Goal: Information Seeking & Learning: Check status

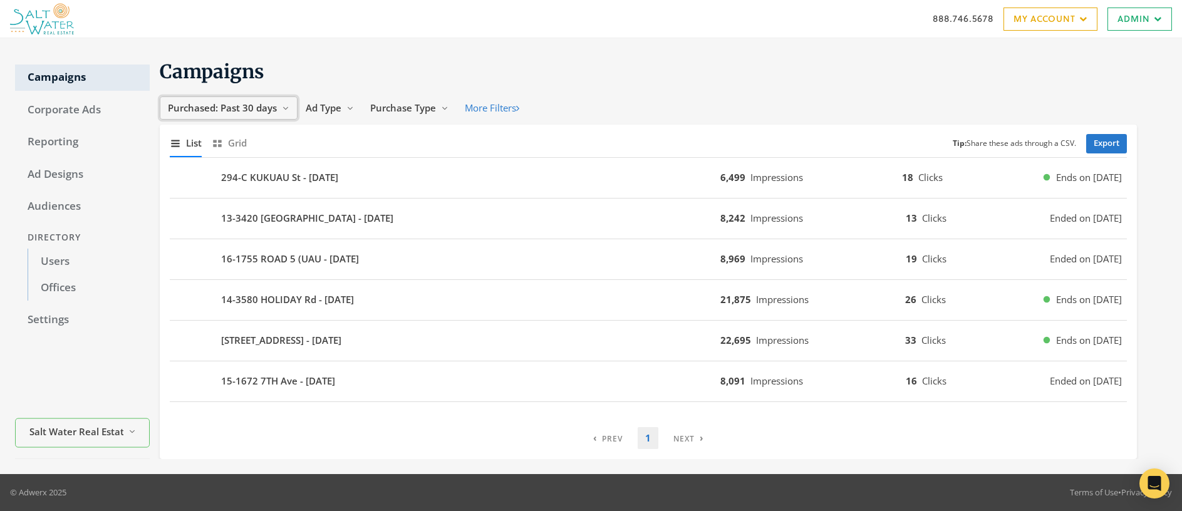
click at [249, 108] on span "Purchased: Past 30 days" at bounding box center [222, 107] width 109 height 13
click at [208, 229] on button "All Time" at bounding box center [209, 227] width 89 height 19
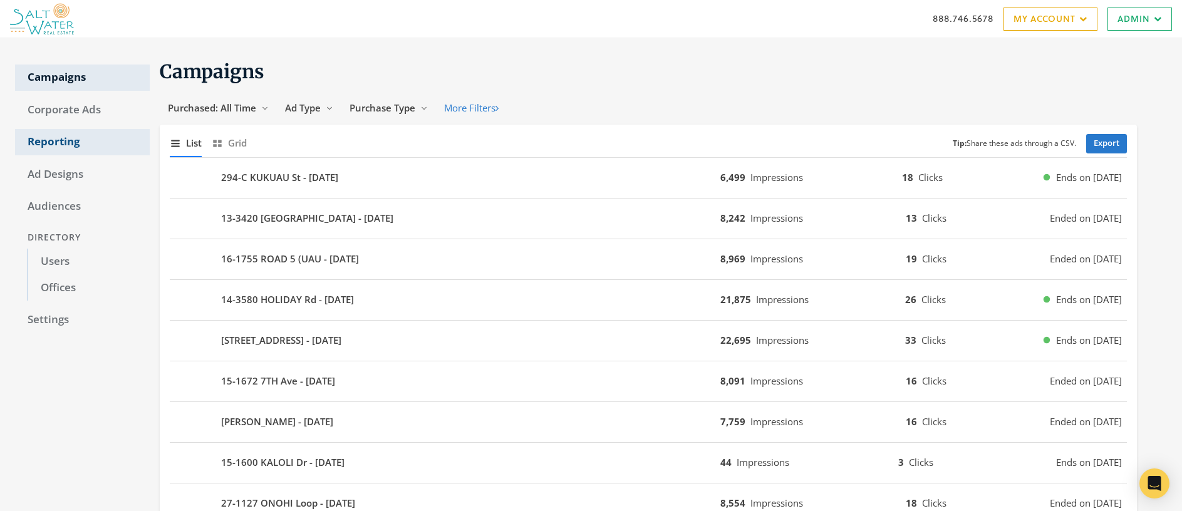
click at [42, 145] on link "Reporting" at bounding box center [82, 142] width 135 height 26
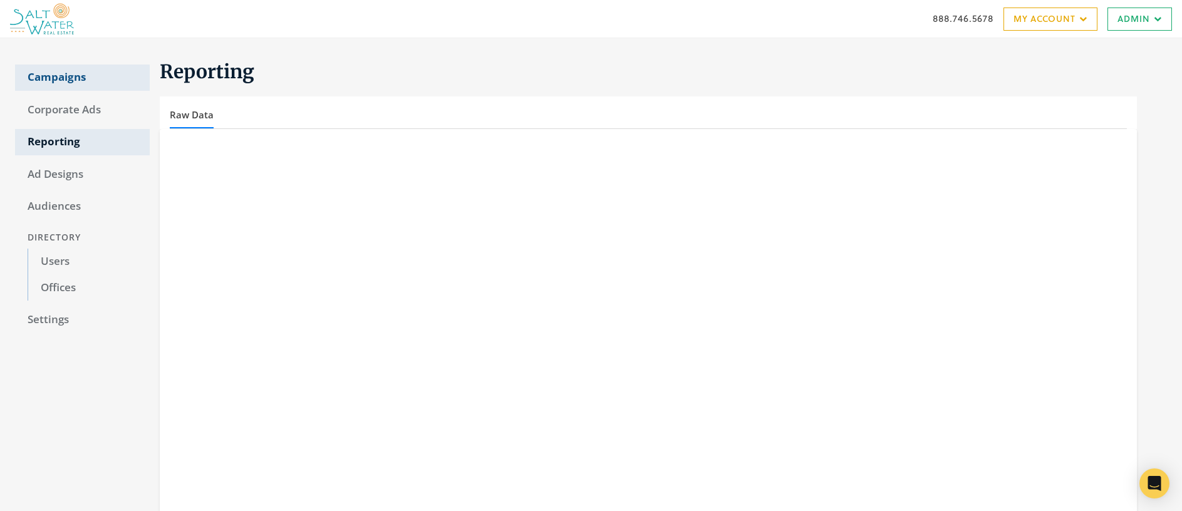
click at [64, 79] on link "Campaigns" at bounding box center [82, 77] width 135 height 26
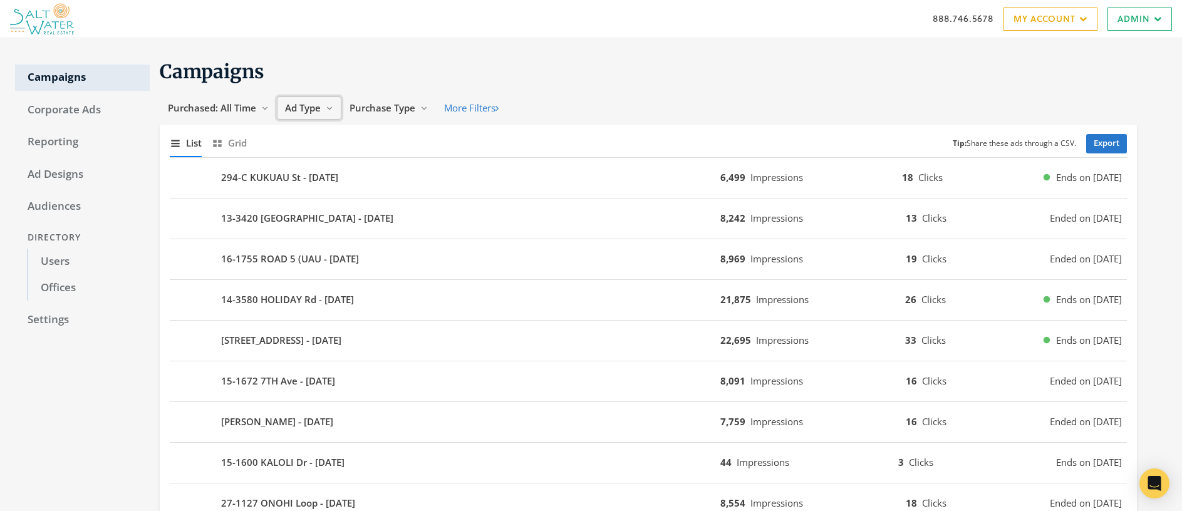
click at [314, 106] on span "Ad Type" at bounding box center [303, 107] width 36 height 13
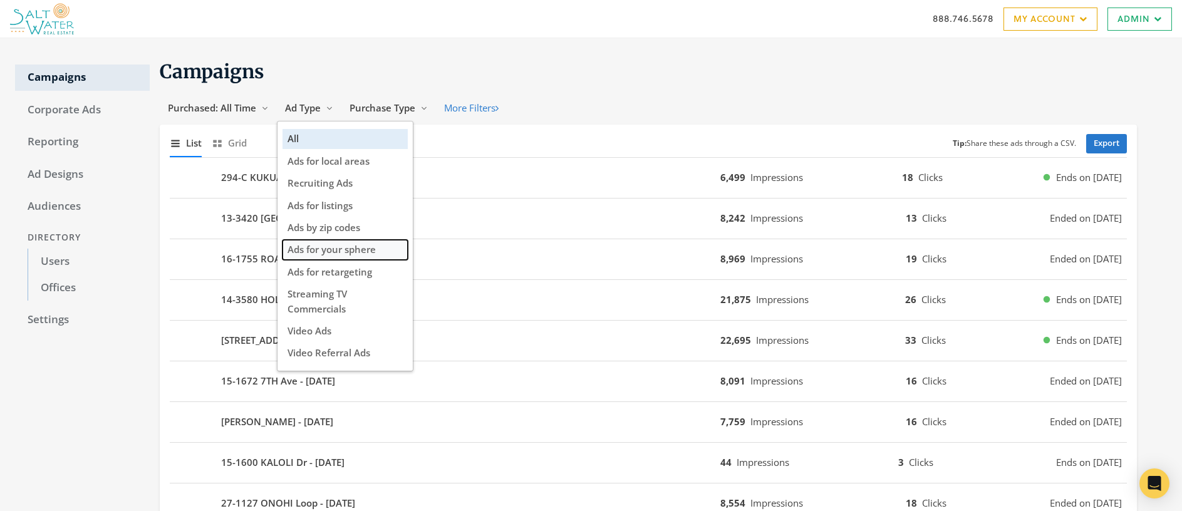
click at [338, 253] on span "Ads for your sphere" at bounding box center [331, 249] width 88 height 13
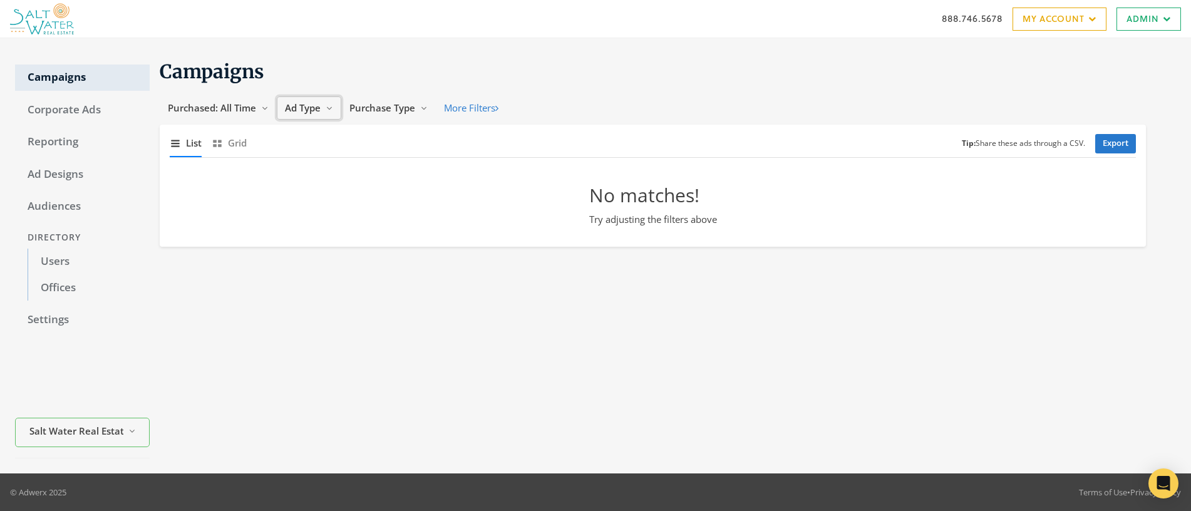
click at [319, 106] on span "Ad Type" at bounding box center [303, 107] width 36 height 13
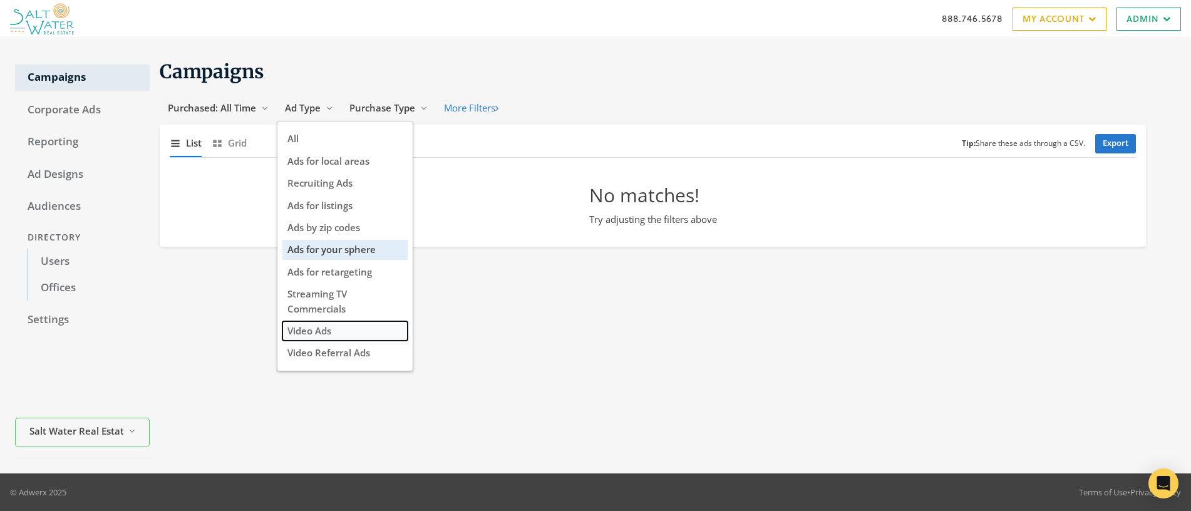
click at [332, 333] on button "Video Ads" at bounding box center [344, 330] width 125 height 19
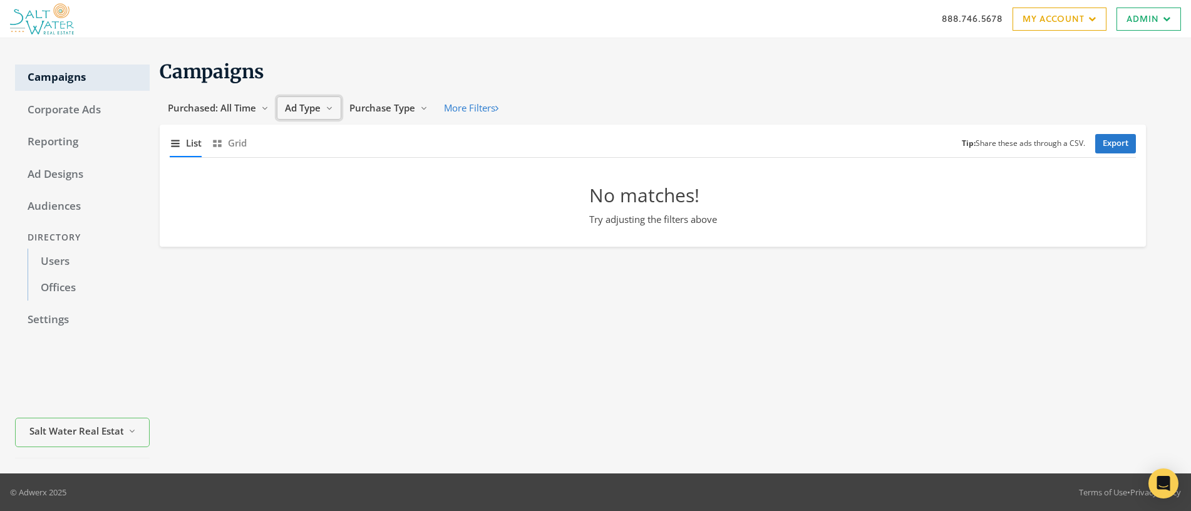
click at [316, 106] on span "Ad Type" at bounding box center [303, 107] width 36 height 13
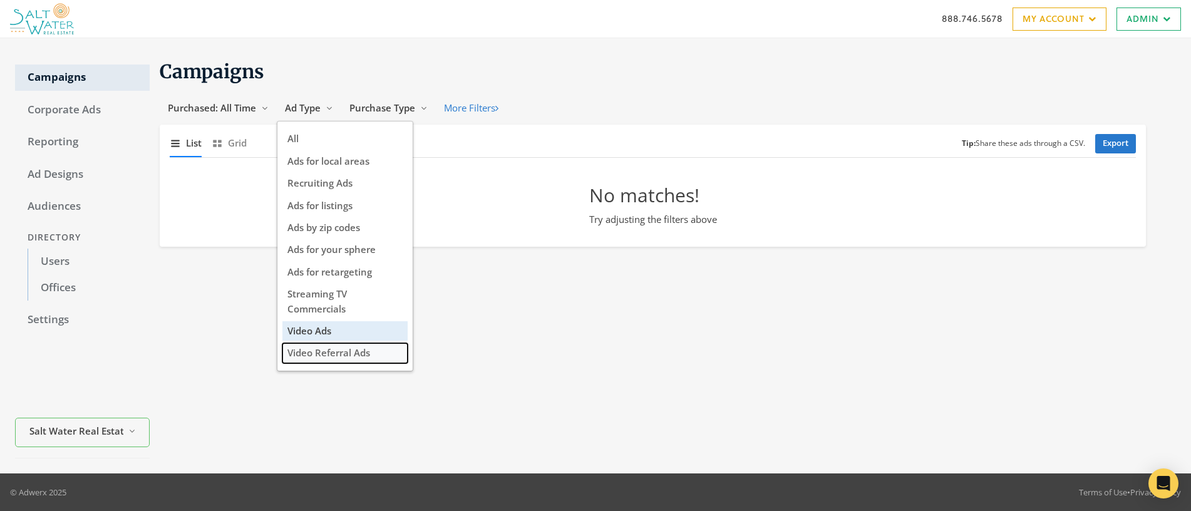
click at [339, 353] on span "Video Referral Ads" at bounding box center [328, 352] width 83 height 13
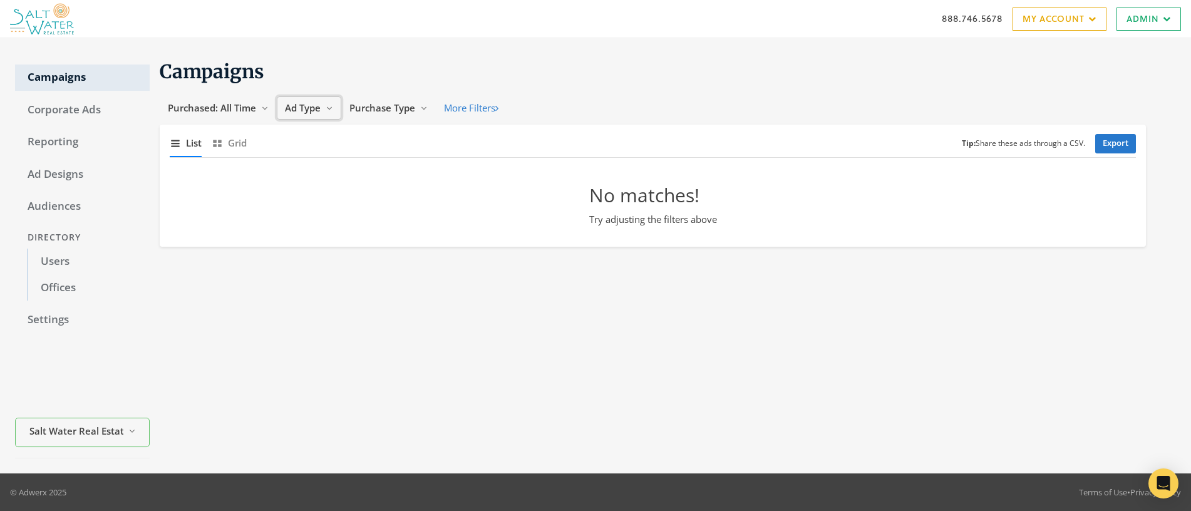
click at [304, 104] on span "Ad Type" at bounding box center [303, 107] width 36 height 13
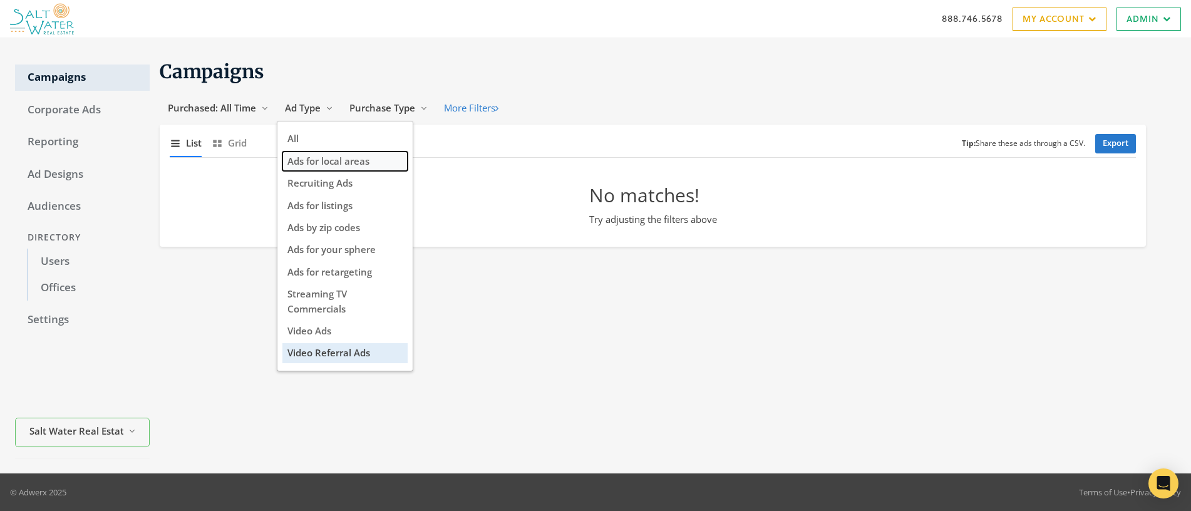
click at [326, 156] on span "Ads for local areas" at bounding box center [328, 161] width 82 height 13
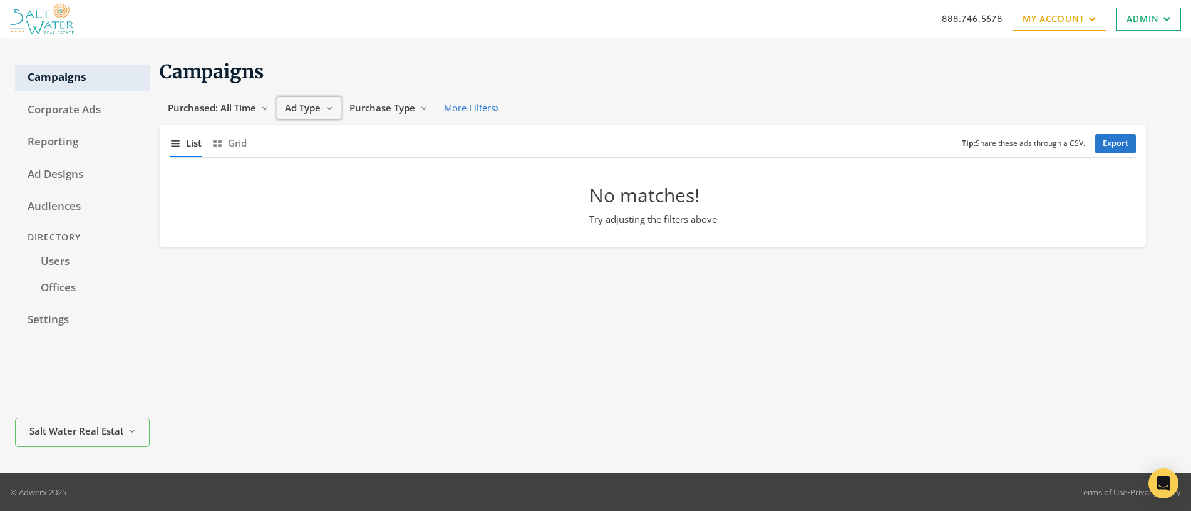
click at [310, 108] on span "Ad Type" at bounding box center [303, 107] width 36 height 13
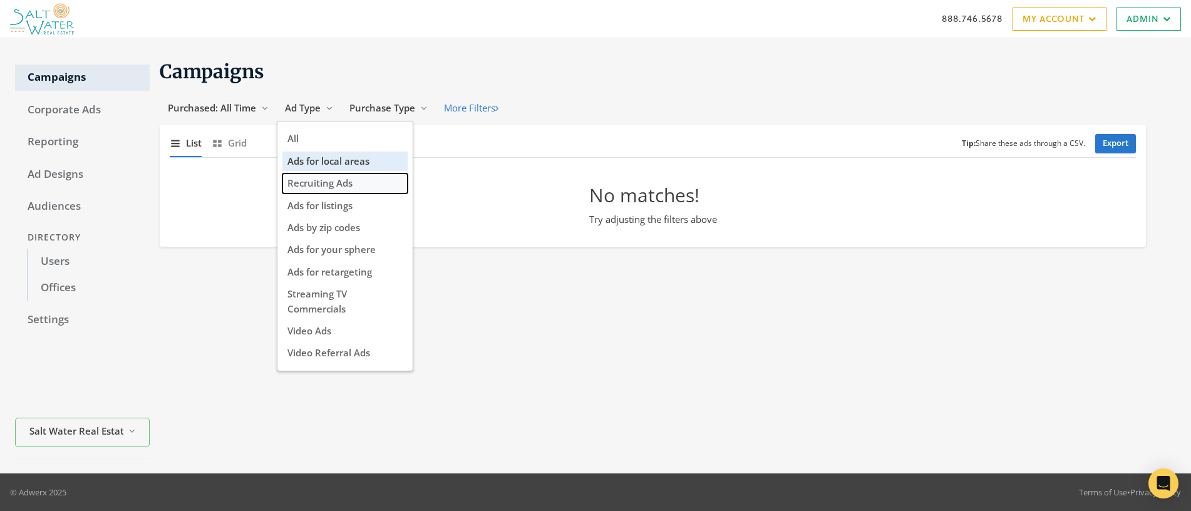
click at [325, 183] on span "Recruiting Ads" at bounding box center [319, 183] width 65 height 13
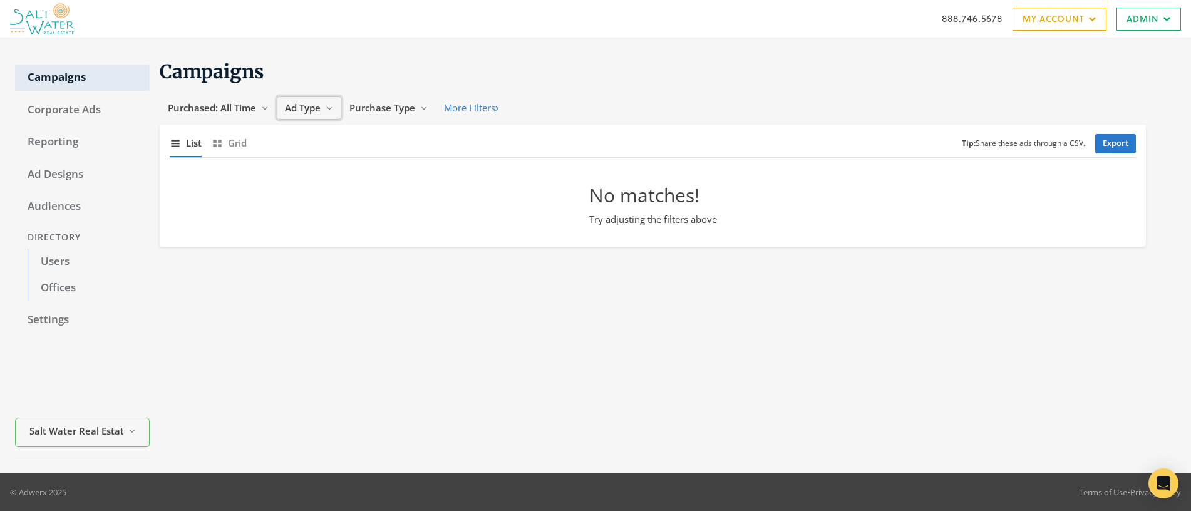
click at [304, 108] on span "Ad Type" at bounding box center [303, 107] width 36 height 13
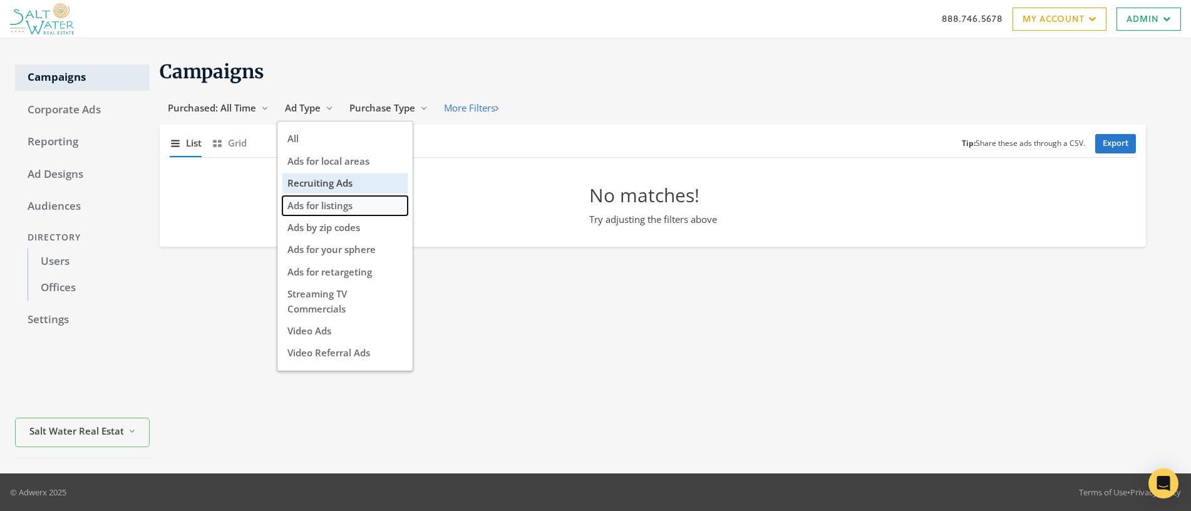
click at [316, 205] on span "Ads for listings" at bounding box center [319, 205] width 65 height 13
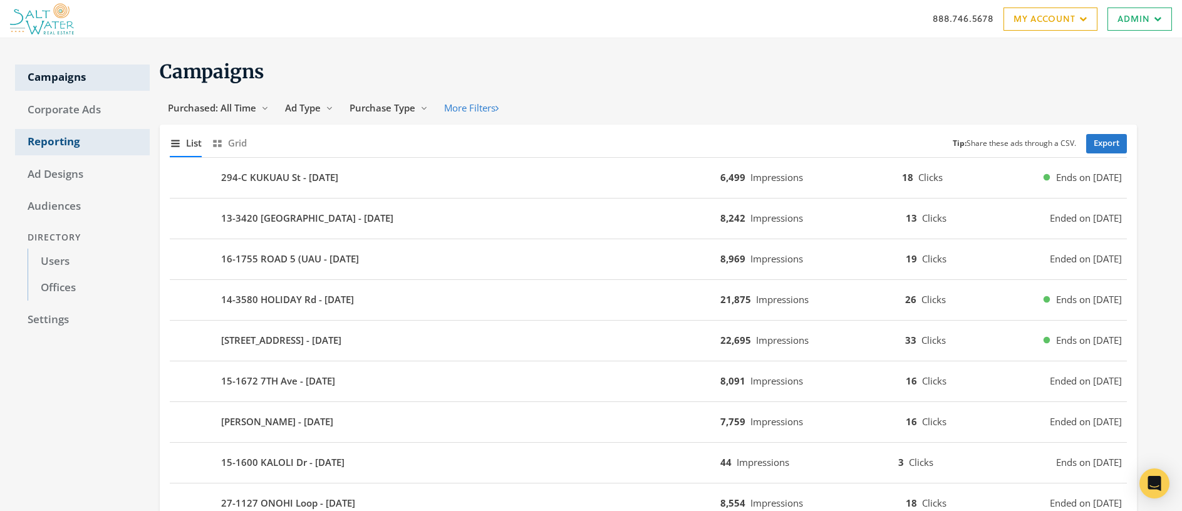
click at [61, 139] on link "Reporting" at bounding box center [82, 142] width 135 height 26
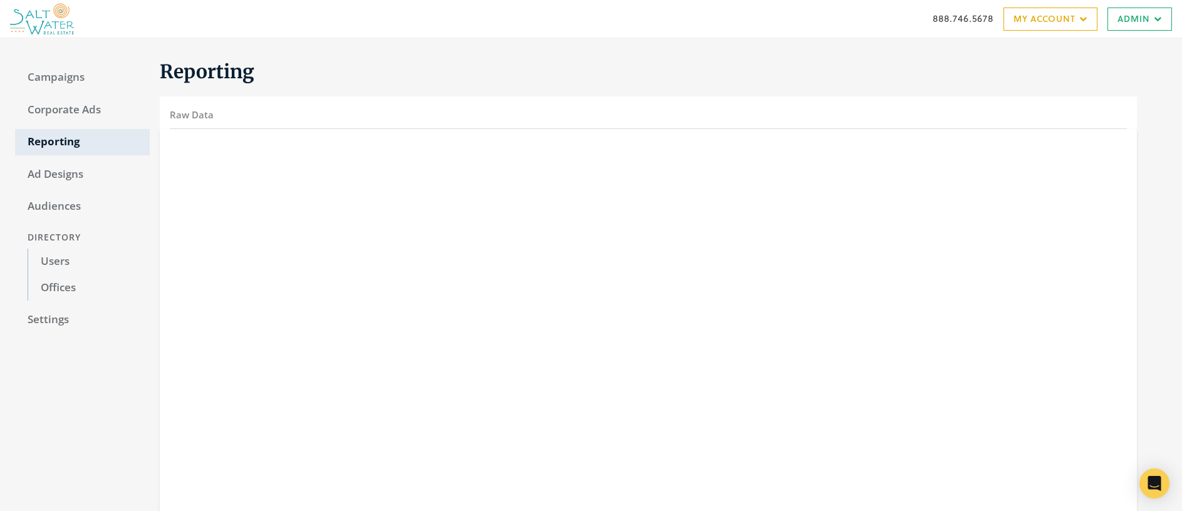
drag, startPoint x: 44, startPoint y: 75, endPoint x: 53, endPoint y: 95, distance: 21.9
click at [44, 74] on link "Campaigns" at bounding box center [82, 77] width 135 height 26
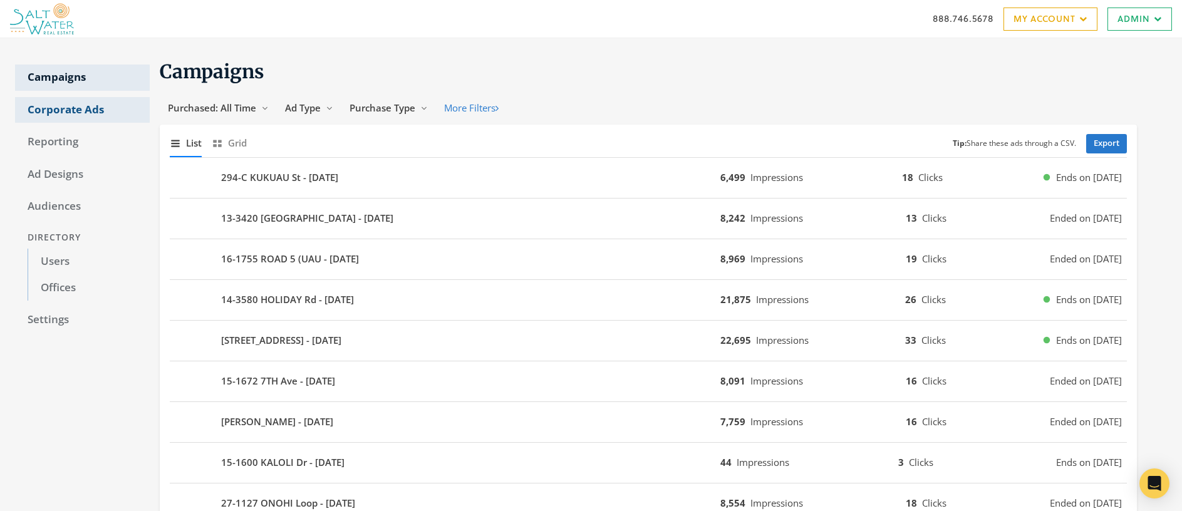
click at [58, 107] on link "Corporate Ads" at bounding box center [82, 110] width 135 height 26
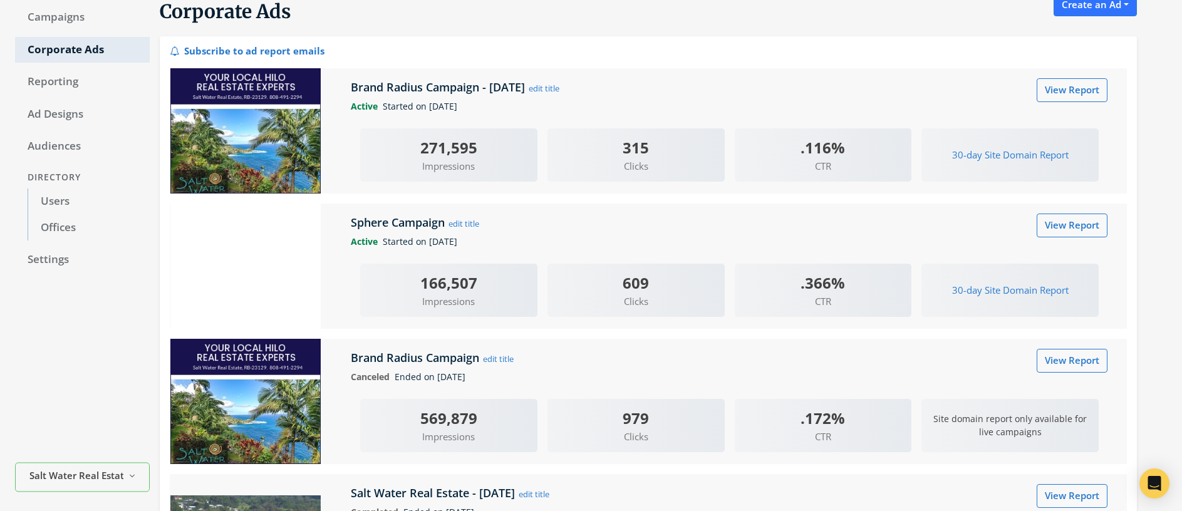
scroll to position [53, 0]
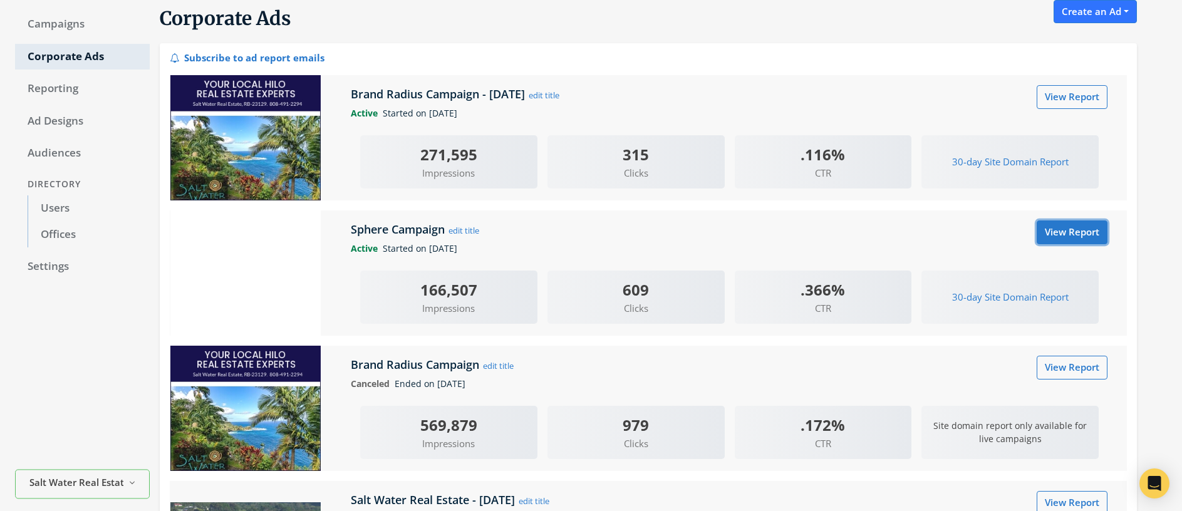
click at [1074, 236] on link "View Report" at bounding box center [1071, 231] width 71 height 23
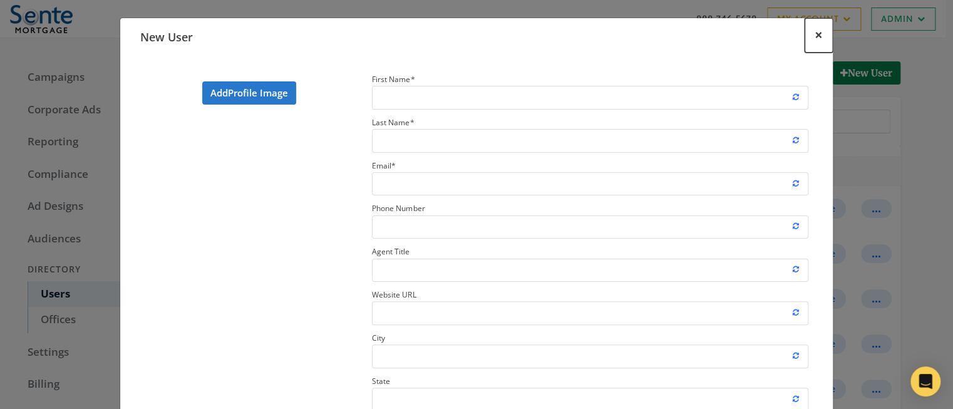
click at [817, 38] on span "×" at bounding box center [819, 34] width 8 height 19
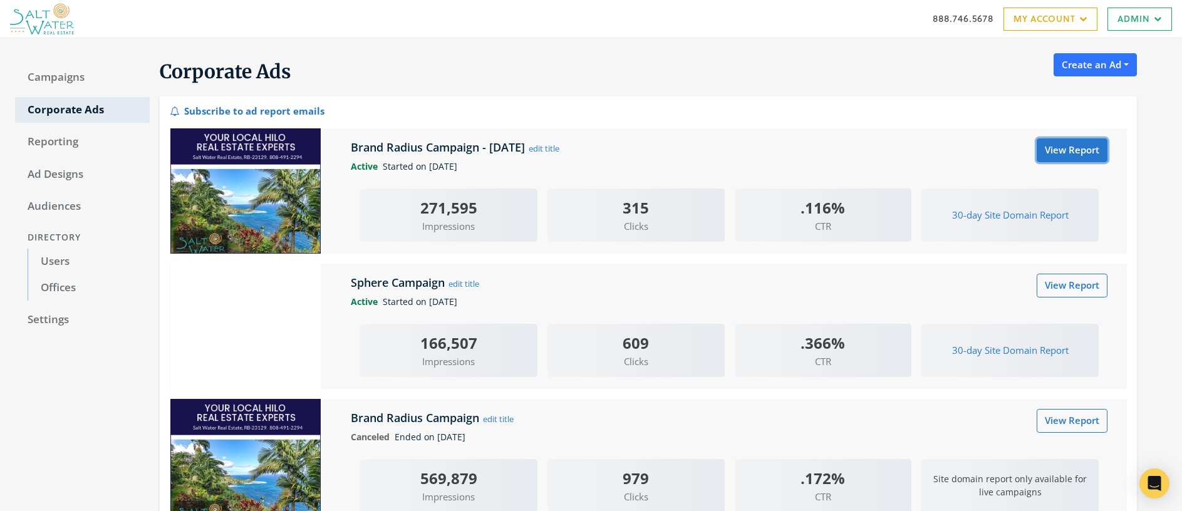
click at [1063, 152] on link "View Report" at bounding box center [1071, 149] width 71 height 23
click at [47, 79] on link "Campaigns" at bounding box center [82, 77] width 135 height 26
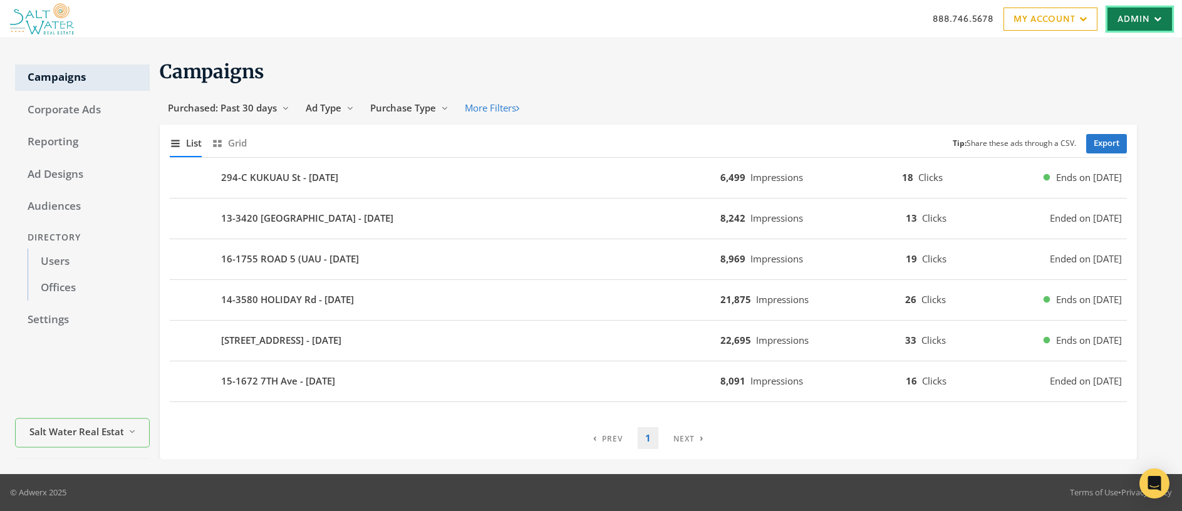
click at [1140, 18] on link "Admin" at bounding box center [1139, 19] width 64 height 23
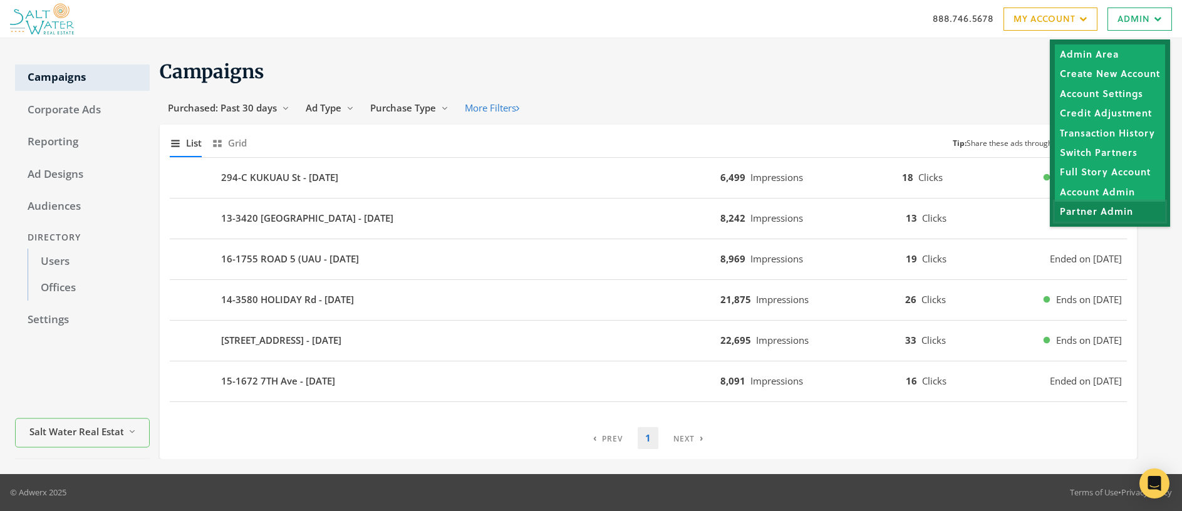
click at [1116, 205] on link "Partner Admin" at bounding box center [1109, 211] width 110 height 19
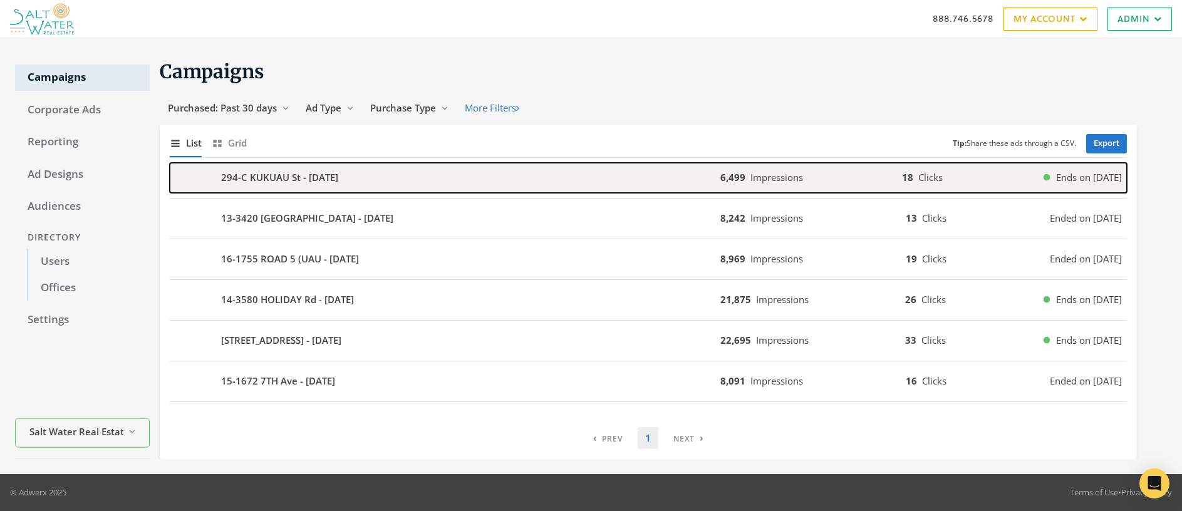
click at [249, 172] on b "294-C KUKUAU St - [DATE]" at bounding box center [279, 177] width 117 height 14
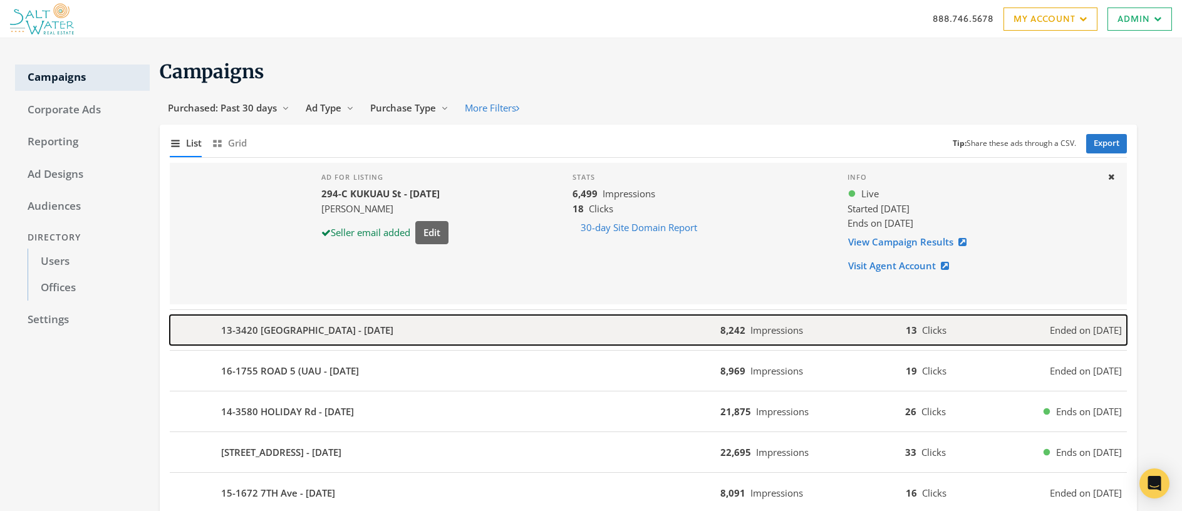
click at [274, 338] on div "13-3420 [GEOGRAPHIC_DATA] - [DATE]" at bounding box center [445, 330] width 550 height 30
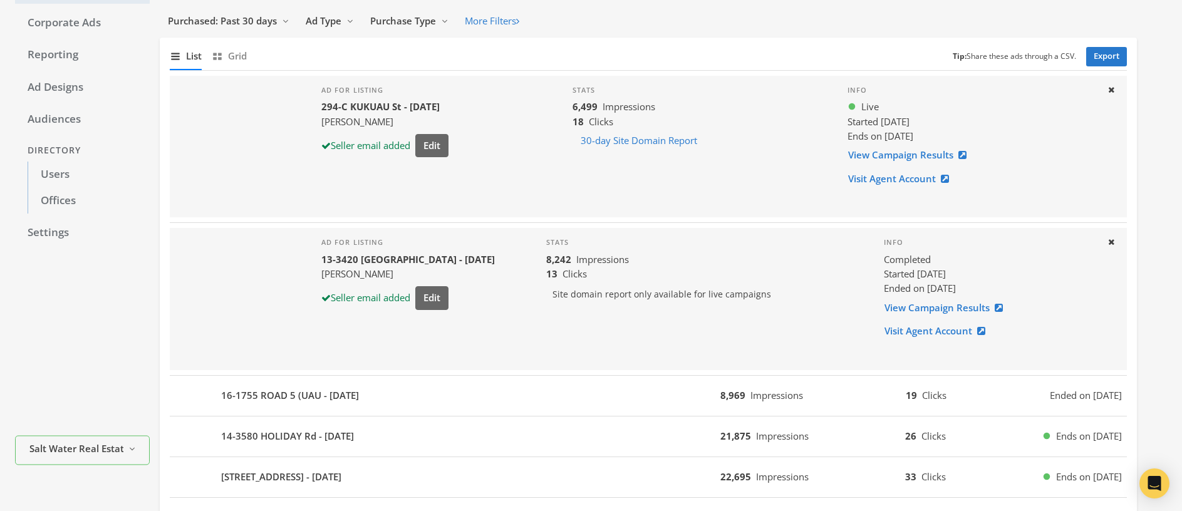
scroll to position [224, 0]
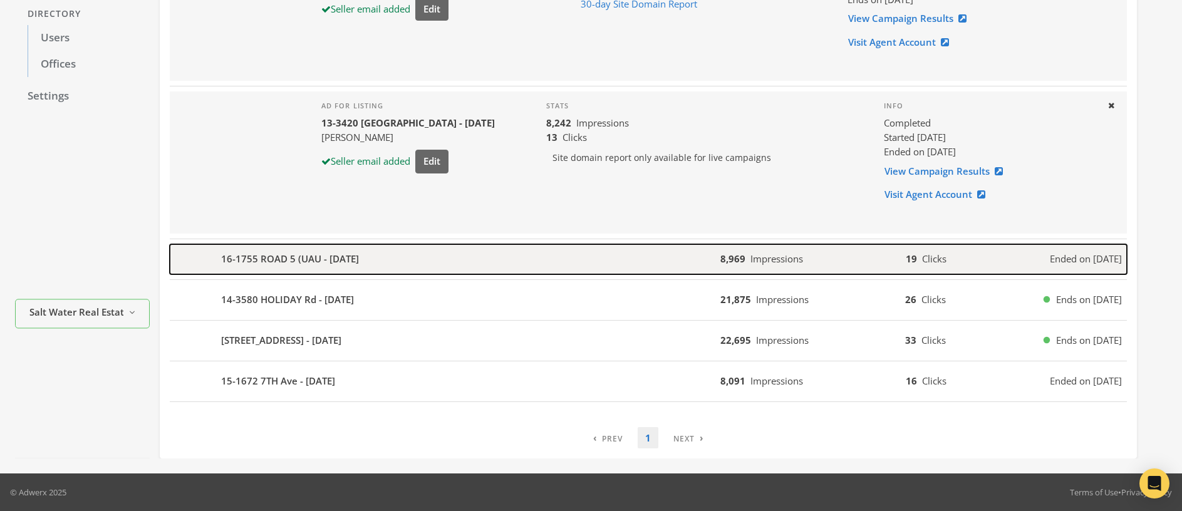
click at [271, 253] on b "16-1755 ROAD 5 (UAU - [DATE]" at bounding box center [290, 259] width 138 height 14
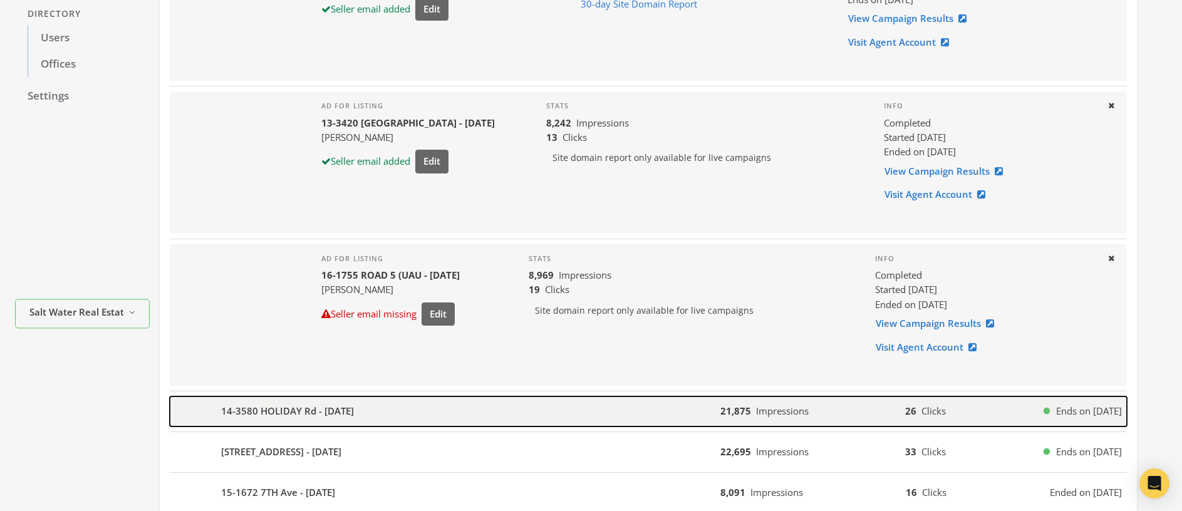
click at [304, 416] on b "14-3580 HOLIDAY Rd - [DATE]" at bounding box center [287, 411] width 133 height 14
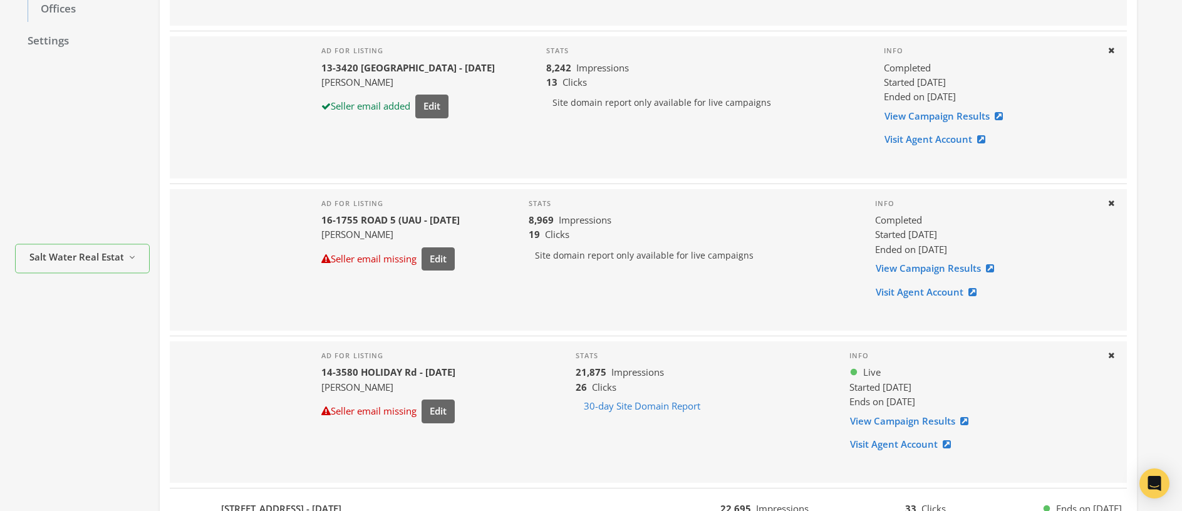
scroll to position [434, 0]
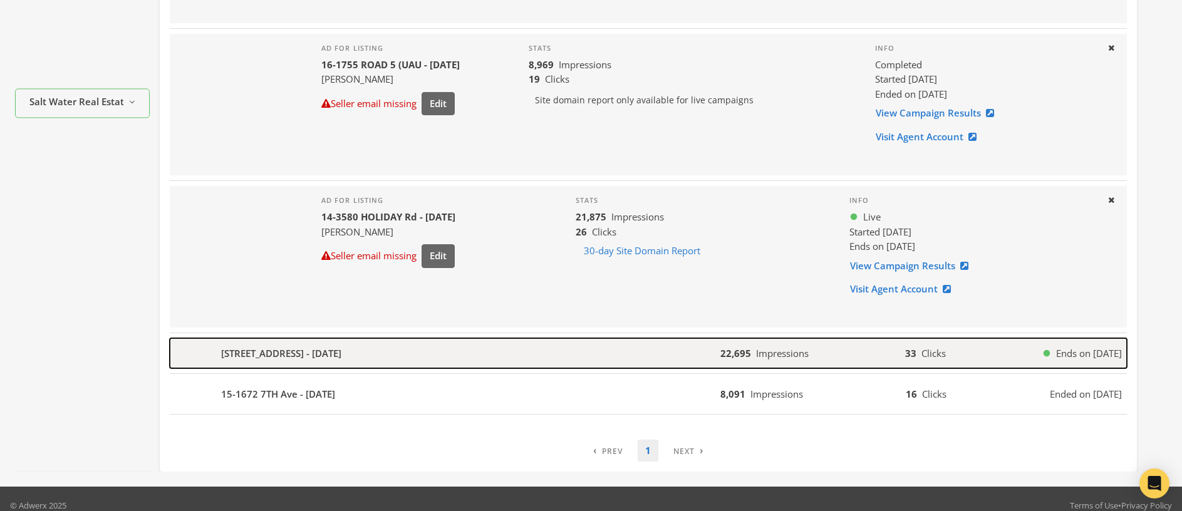
click at [289, 359] on b "[STREET_ADDRESS] - [DATE]" at bounding box center [281, 353] width 120 height 14
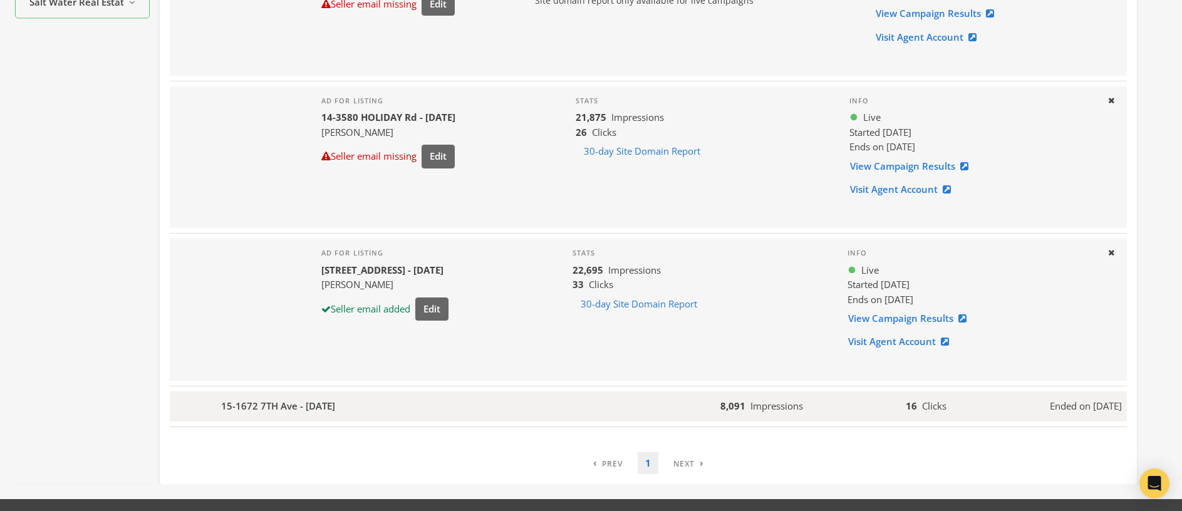
scroll to position [559, 0]
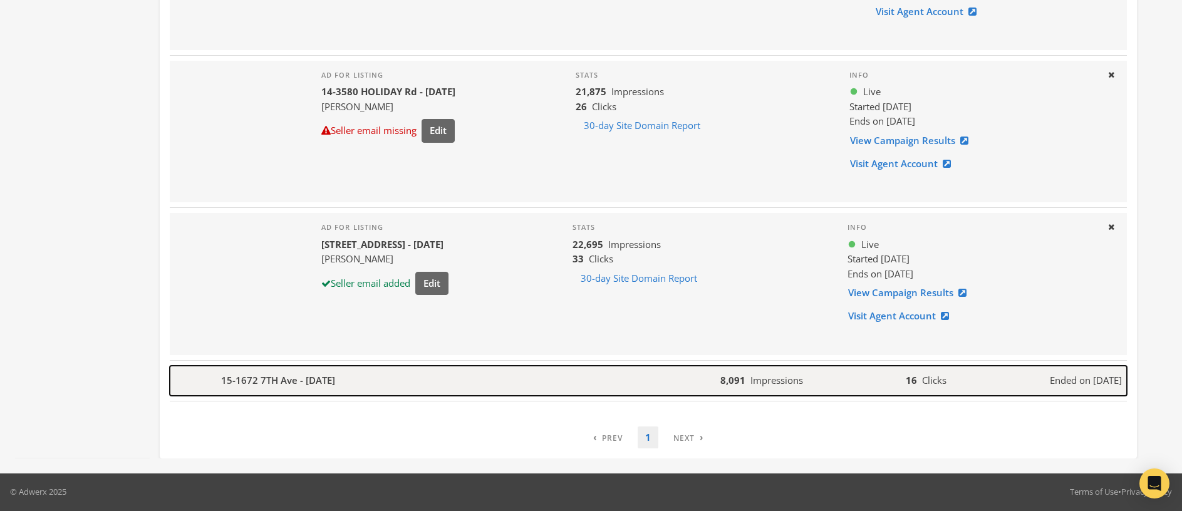
click at [302, 378] on b "15-1672 7TH Ave - [DATE]" at bounding box center [278, 380] width 114 height 14
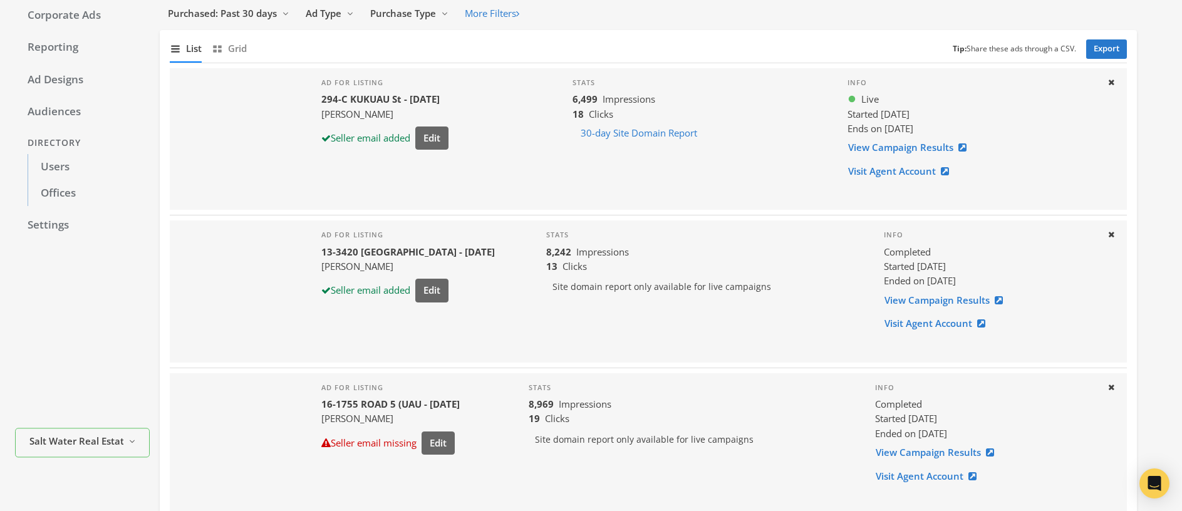
scroll to position [0, 0]
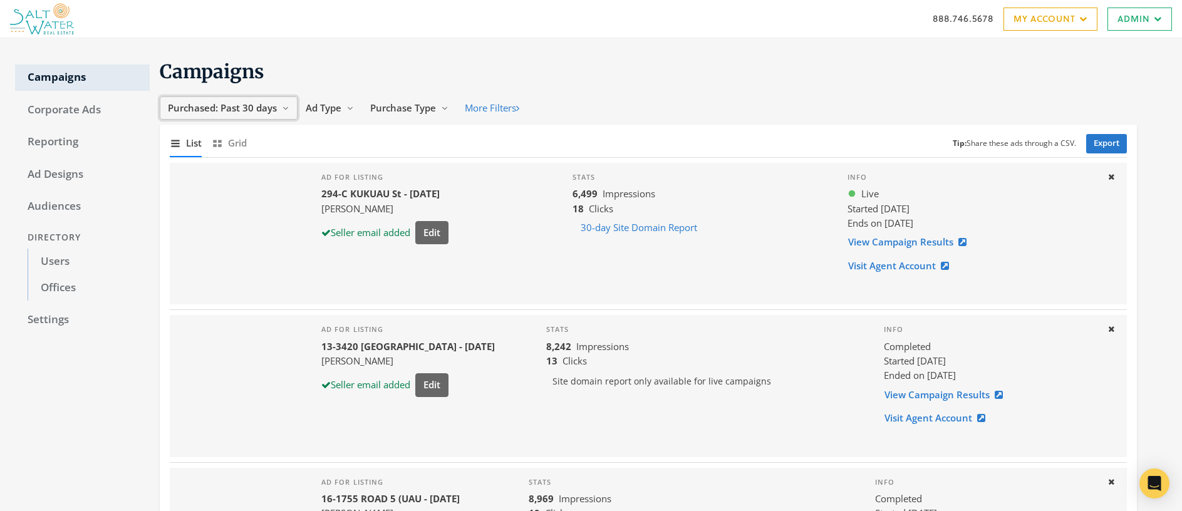
click at [235, 104] on span "Purchased: Past 30 days" at bounding box center [222, 107] width 109 height 13
click at [190, 230] on span "All Time" at bounding box center [188, 227] width 36 height 13
click at [61, 140] on link "Reporting" at bounding box center [82, 142] width 135 height 26
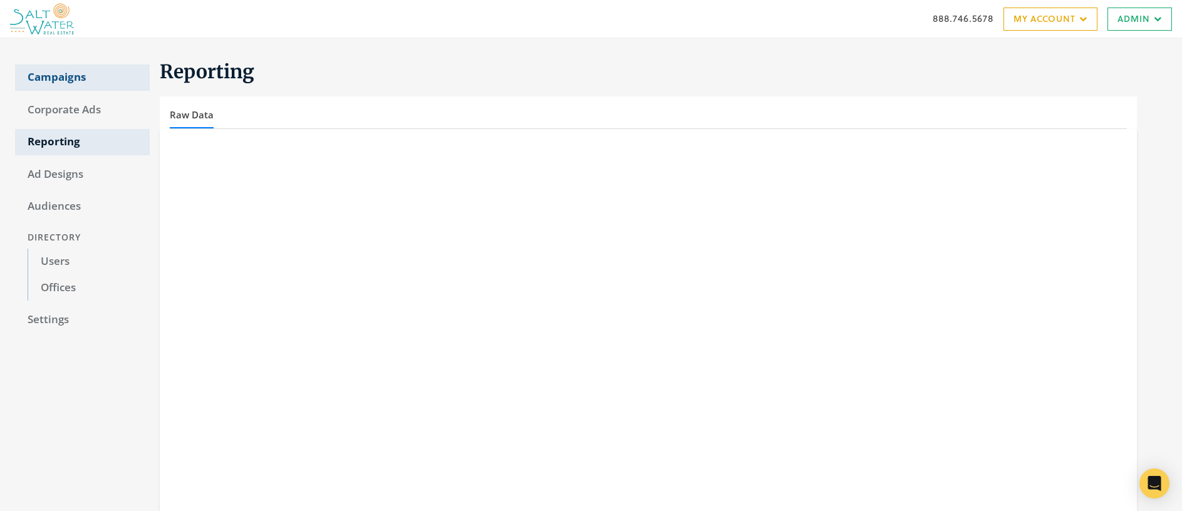
click at [58, 75] on link "Campaigns" at bounding box center [82, 77] width 135 height 26
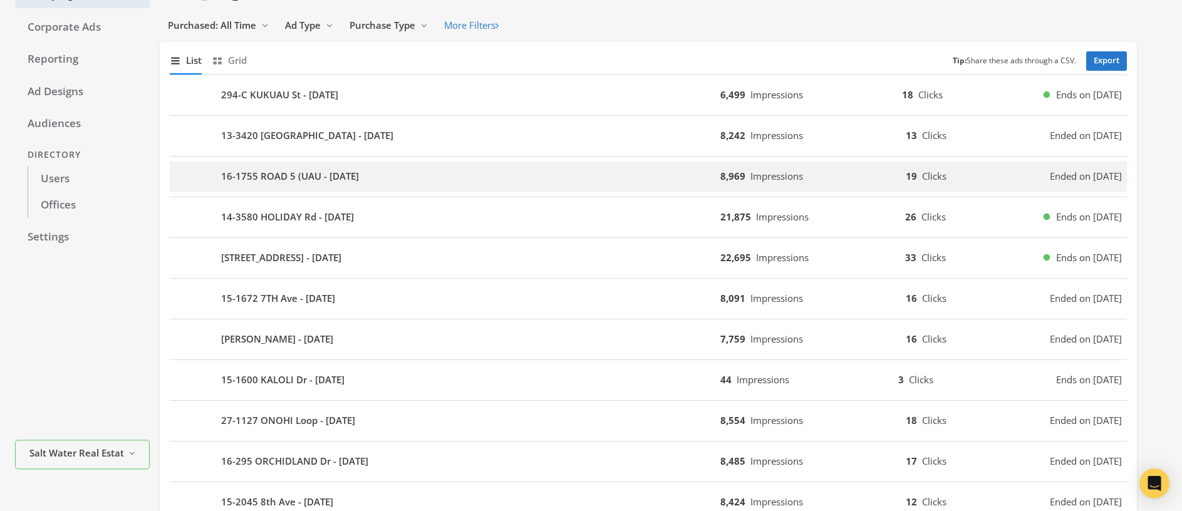
scroll to position [85, 0]
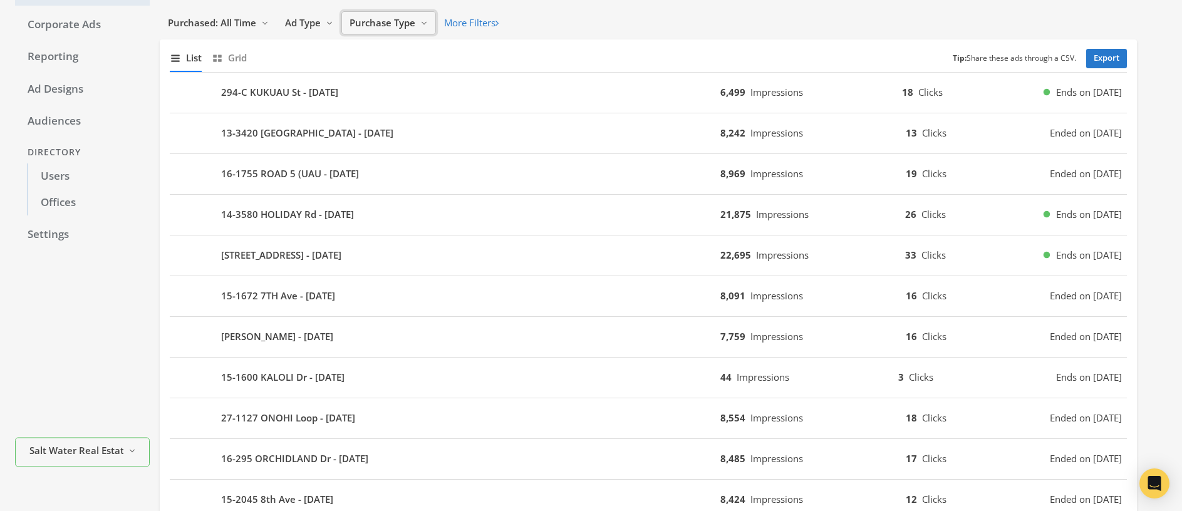
click at [385, 24] on span "Purchase Type" at bounding box center [382, 22] width 66 height 13
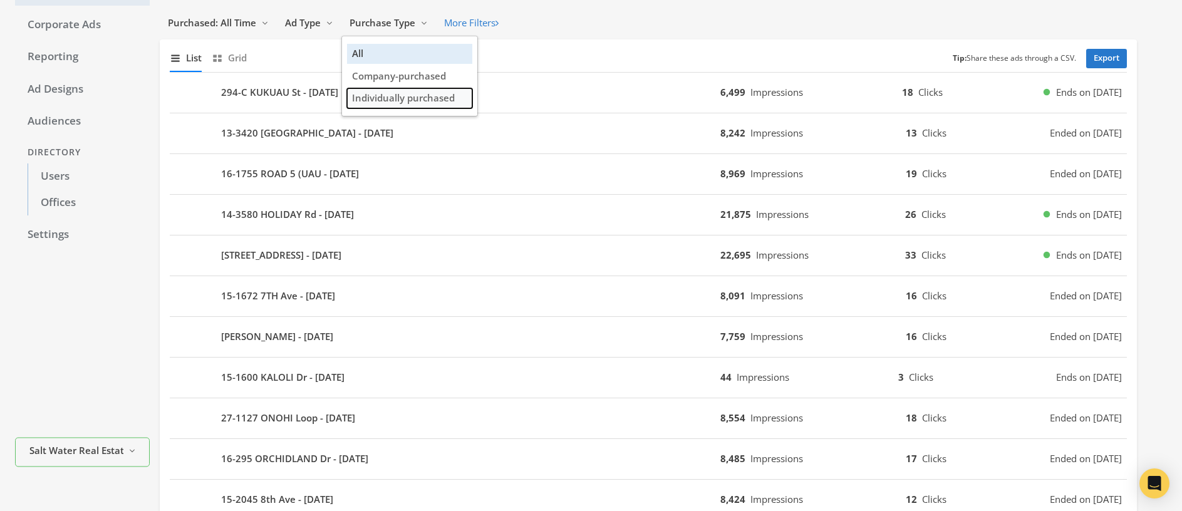
click at [408, 99] on span "Individually purchased" at bounding box center [403, 97] width 103 height 13
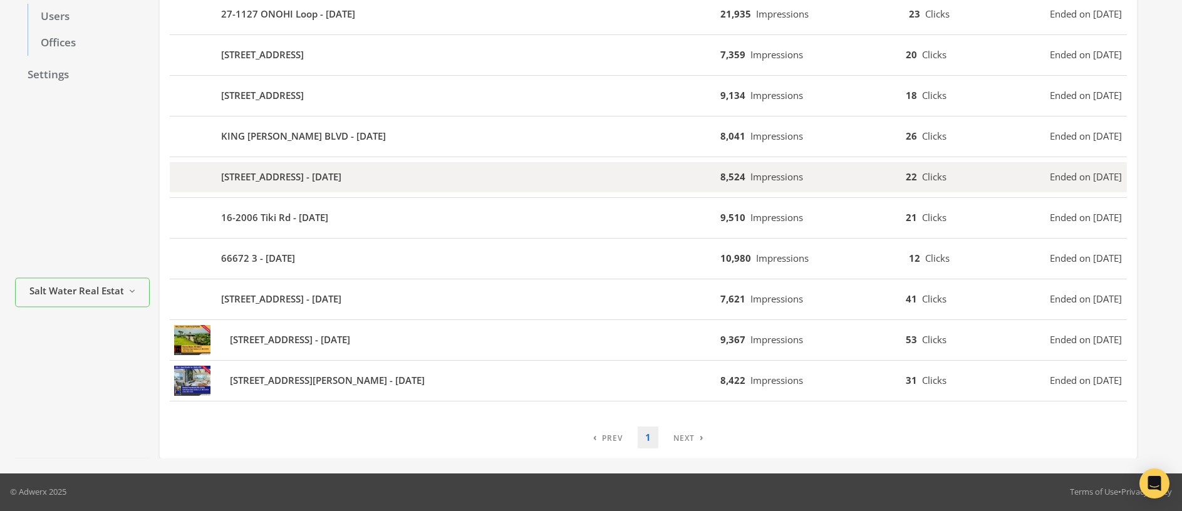
scroll to position [0, 0]
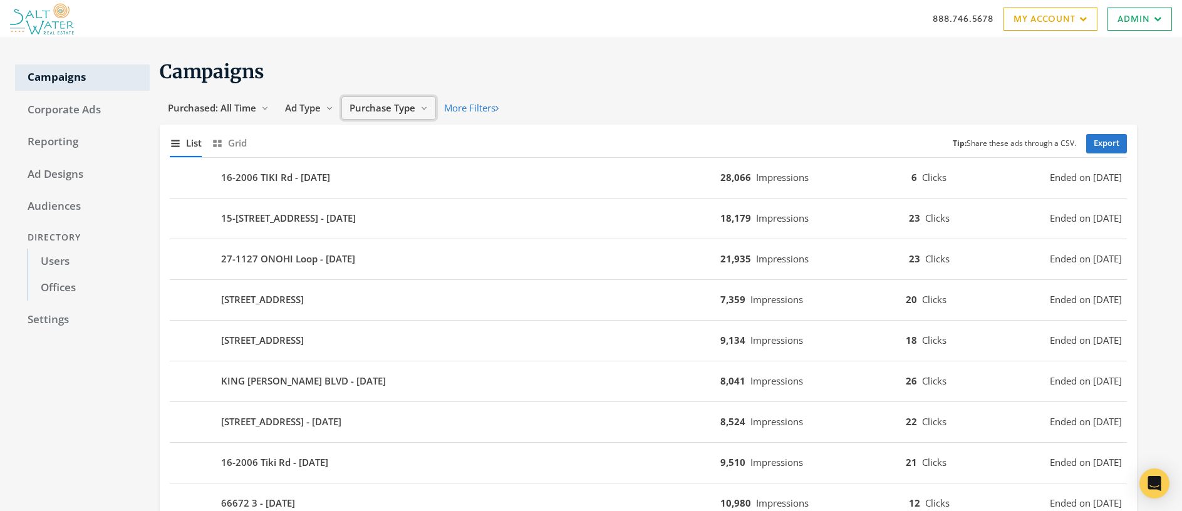
click at [390, 109] on span "Purchase Type" at bounding box center [382, 107] width 66 height 13
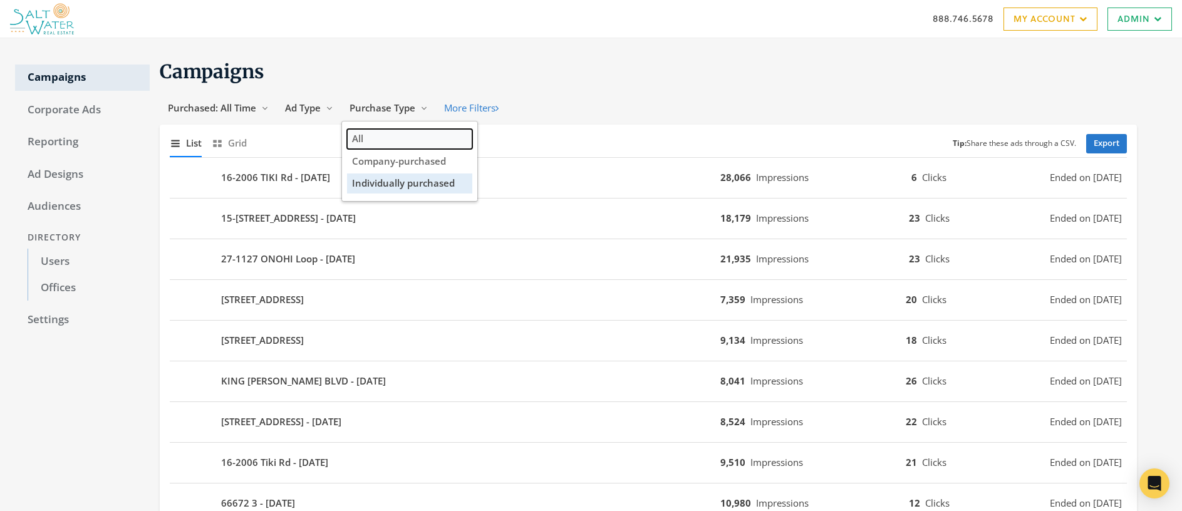
click at [379, 143] on button "All" at bounding box center [409, 138] width 125 height 19
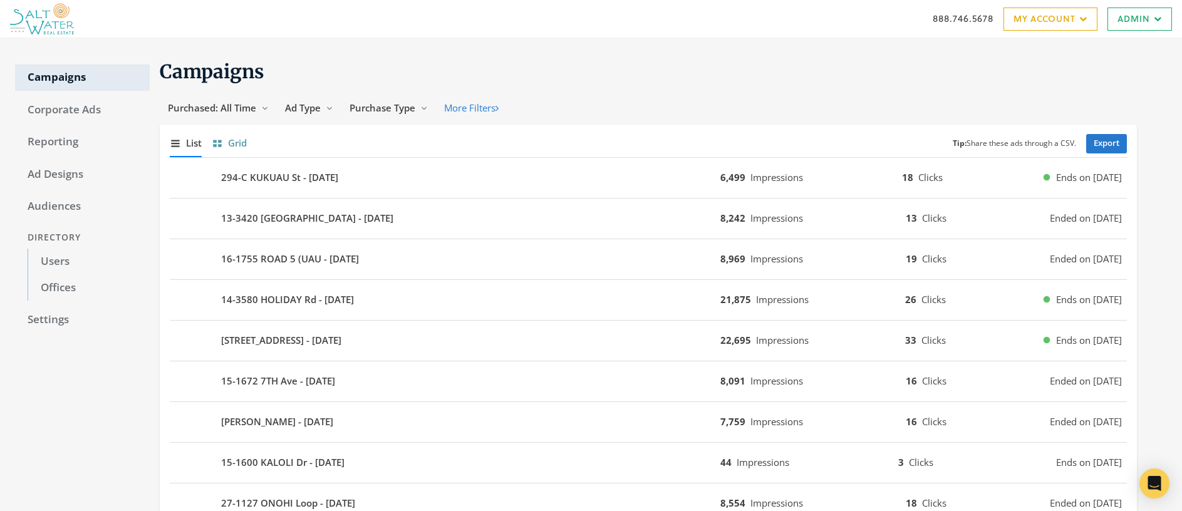
click at [227, 150] on button "Show grid of campaigns Grid" at bounding box center [229, 143] width 35 height 27
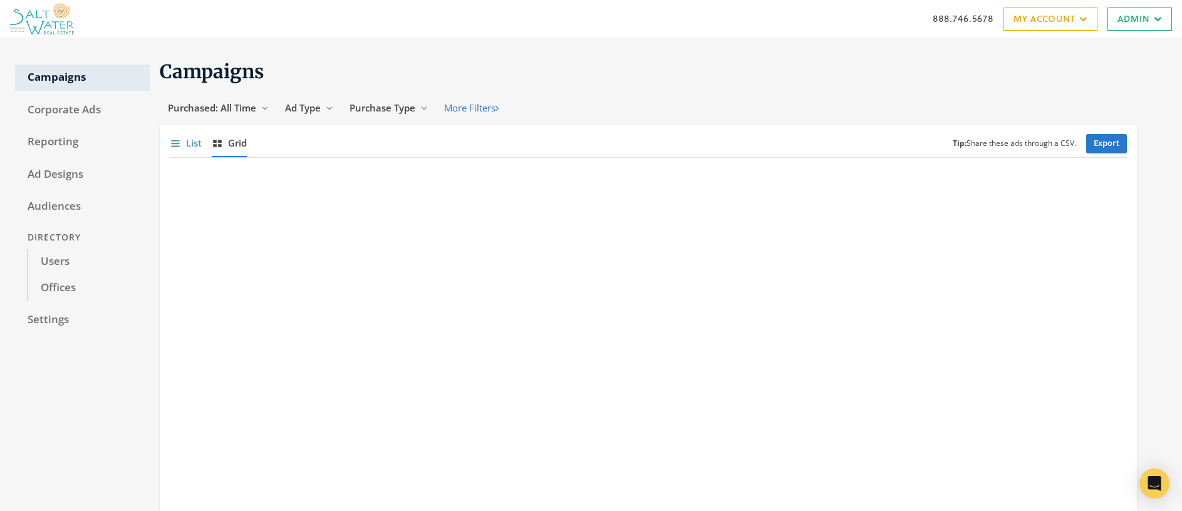
click at [188, 140] on span "List" at bounding box center [194, 143] width 16 height 14
